Goal: Obtain resource: Download file/media

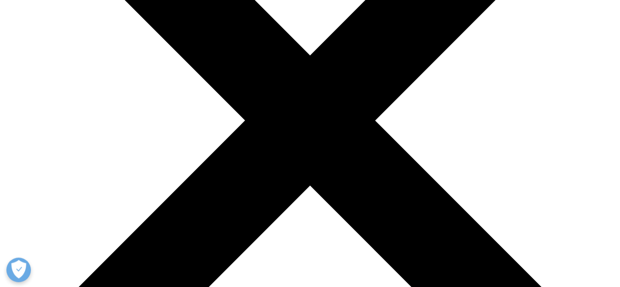
scroll to position [190, 0]
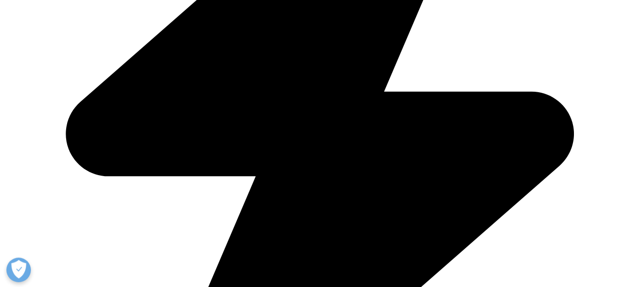
scroll to position [517, 0]
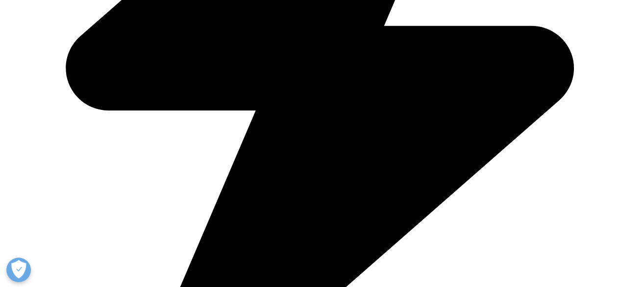
type input "Mandar"
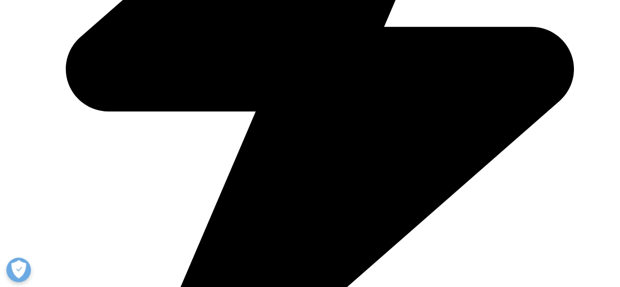
type input "[PERSON_NAME]"
type input "[EMAIL_ADDRESS][DOMAIN_NAME]"
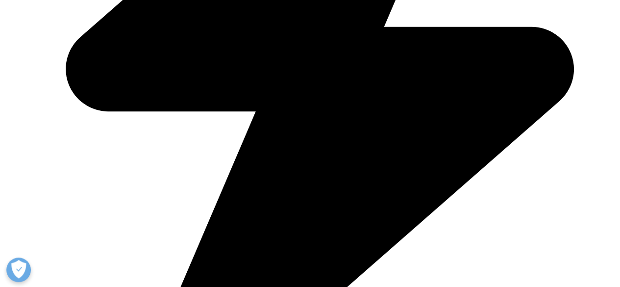
scroll to position [0, 0]
type input "Business Development"
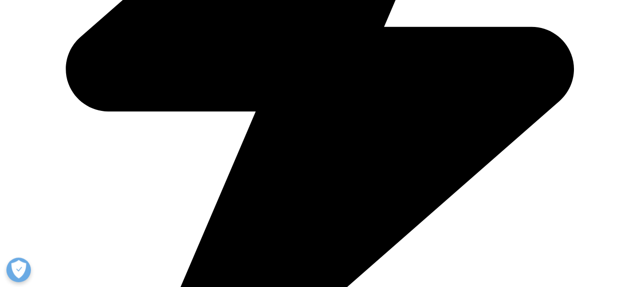
scroll to position [0, 0]
type input "[PERSON_NAME]"
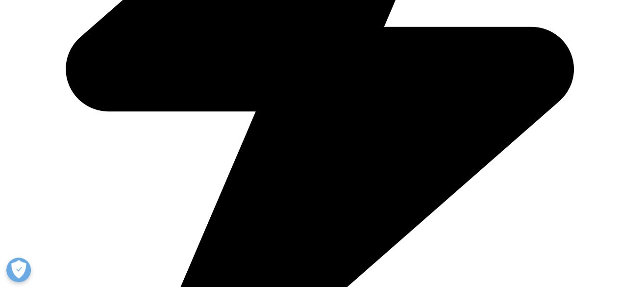
select select "India"
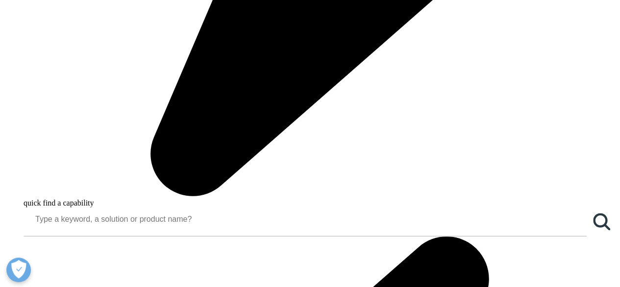
scroll to position [735, 0]
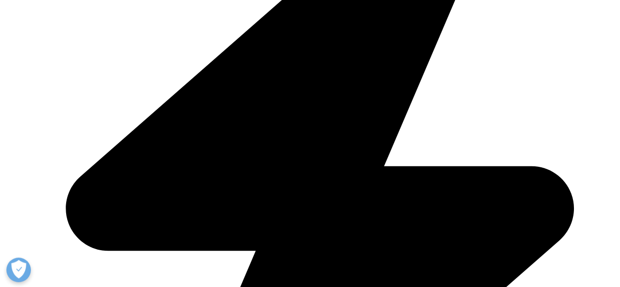
scroll to position [368, 0]
